Goal: Transaction & Acquisition: Download file/media

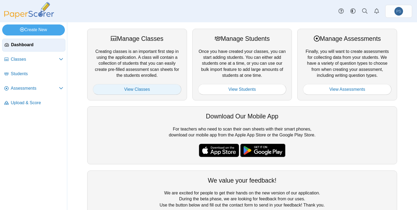
click at [155, 89] on link "View Classes" at bounding box center [137, 89] width 88 height 11
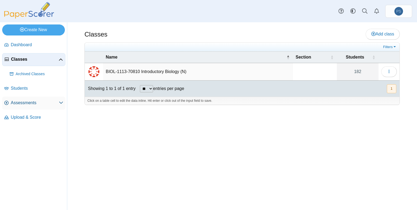
click at [30, 102] on span "Assessments" at bounding box center [35, 103] width 48 height 6
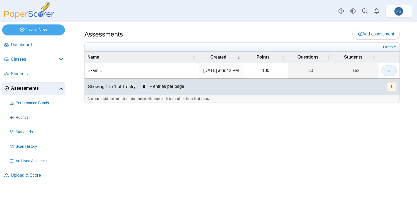
click at [389, 72] on use "button" at bounding box center [388, 70] width 1 height 3
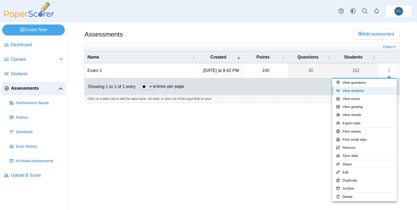
click at [358, 90] on link "View students" at bounding box center [364, 91] width 65 height 8
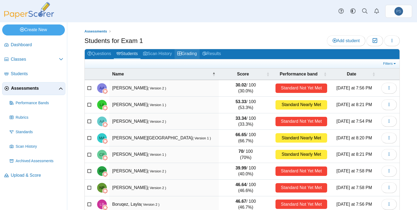
click at [190, 57] on link "Grading" at bounding box center [186, 54] width 25 height 10
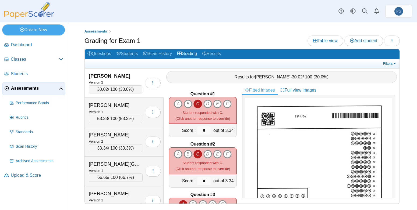
click at [101, 88] on span "30.02" at bounding box center [102, 89] width 11 height 5
click at [317, 39] on span "Table view" at bounding box center [325, 40] width 24 height 5
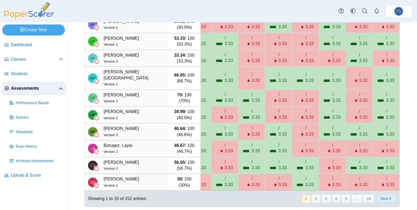
click at [381, 197] on button "Next" at bounding box center [386, 199] width 19 height 9
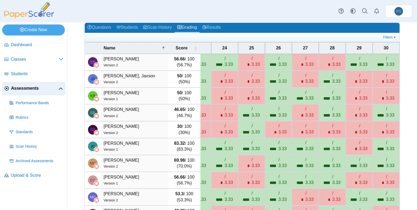
scroll to position [64, 0]
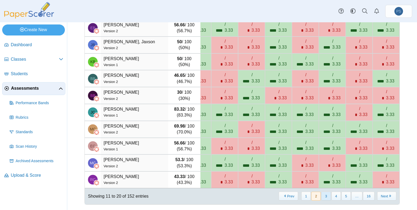
click at [323, 195] on button "3" at bounding box center [325, 196] width 9 height 9
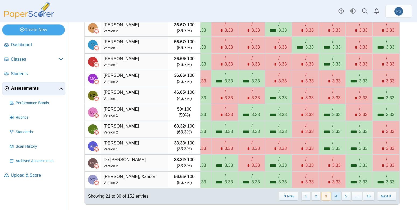
click at [332, 198] on button "4" at bounding box center [335, 196] width 9 height 9
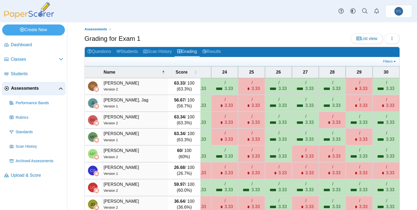
scroll to position [0, 0]
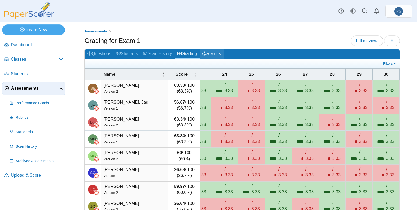
click at [211, 55] on link "Results" at bounding box center [211, 54] width 24 height 10
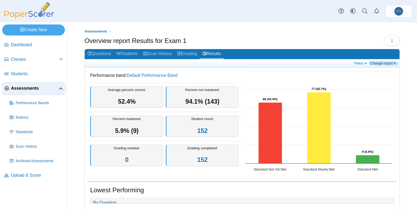
click at [385, 65] on link "Change report" at bounding box center [383, 63] width 29 height 5
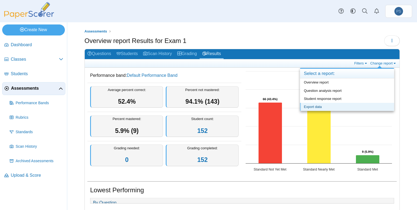
click at [315, 106] on link "Export data" at bounding box center [347, 107] width 94 height 8
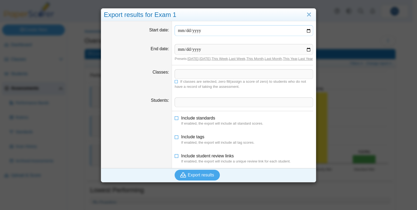
click at [185, 33] on input "Start date" at bounding box center [243, 30] width 138 height 11
click at [306, 30] on input "Start date" at bounding box center [243, 30] width 138 height 11
type input "**********"
click at [307, 50] on input "End date" at bounding box center [243, 49] width 138 height 11
type input "**********"
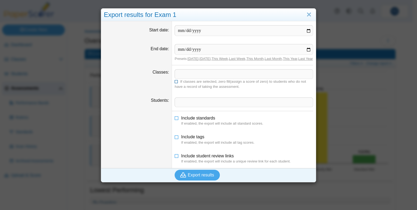
click at [175, 83] on icon at bounding box center [176, 81] width 4 height 3
click at [197, 177] on span "Export results" at bounding box center [201, 175] width 26 height 5
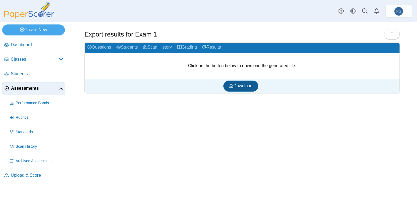
click at [239, 88] on span "Download" at bounding box center [240, 86] width 23 height 5
